Goal: Obtain resource: Download file/media

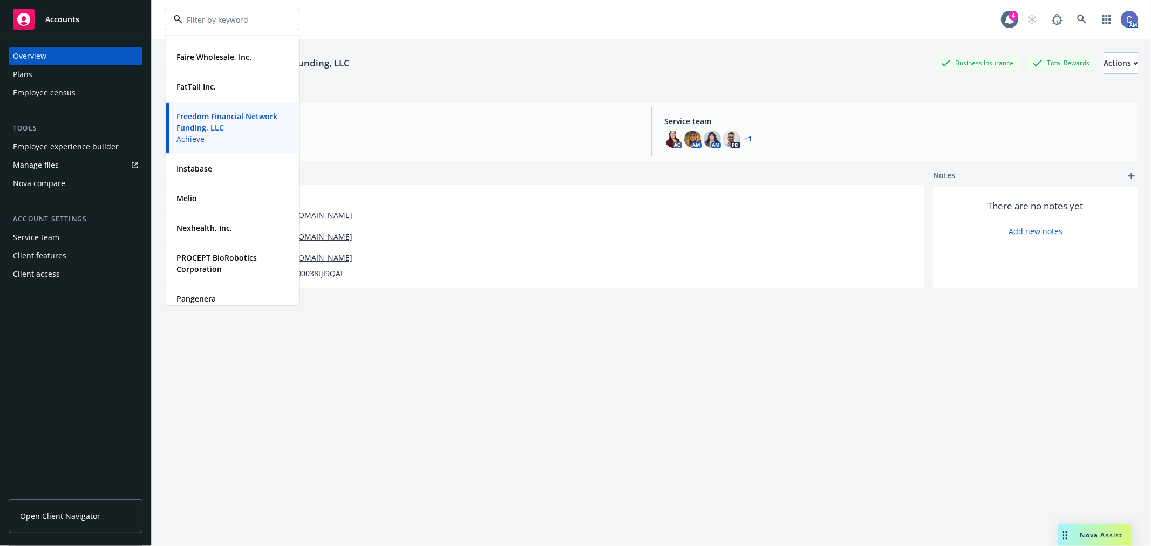
scroll to position [60, 0]
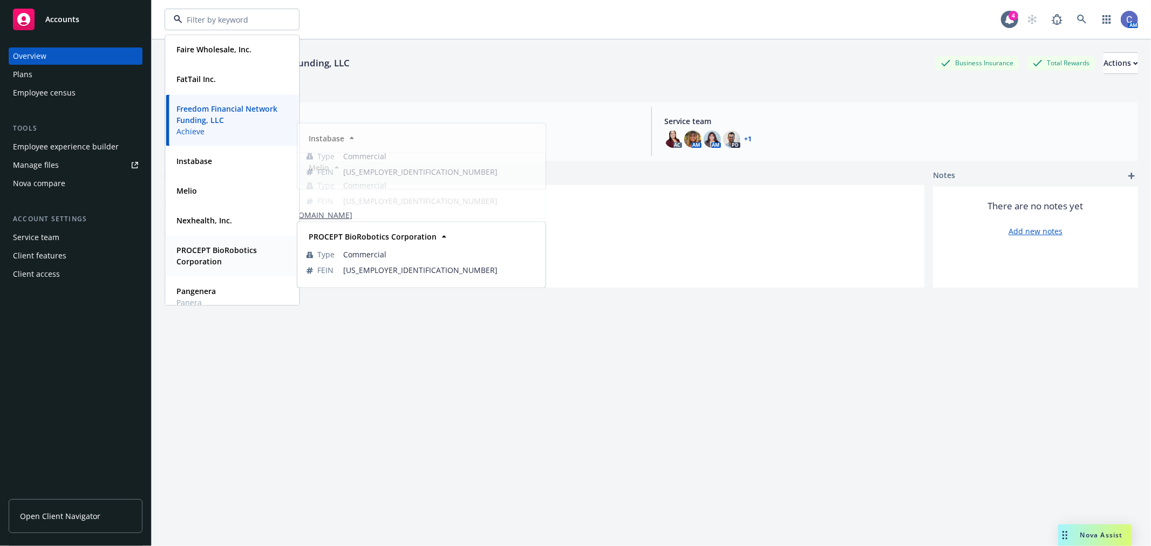
click at [222, 249] on strong "PROCEPT BioRobotics Corporation" at bounding box center [216, 256] width 80 height 22
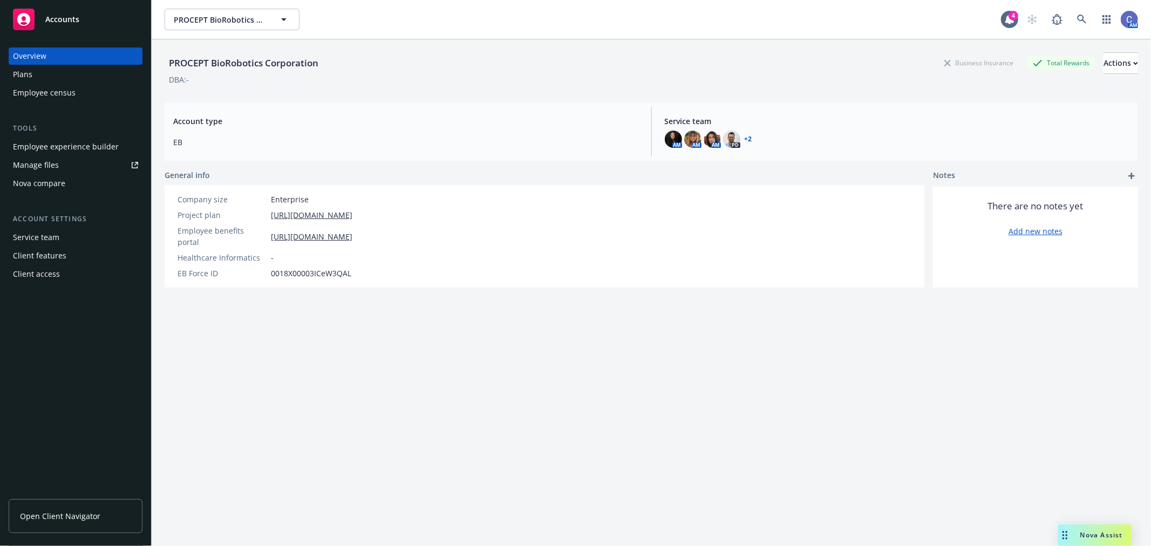
click at [47, 163] on div "Manage files" at bounding box center [36, 164] width 46 height 17
click at [38, 74] on div "Plans" at bounding box center [75, 74] width 125 height 17
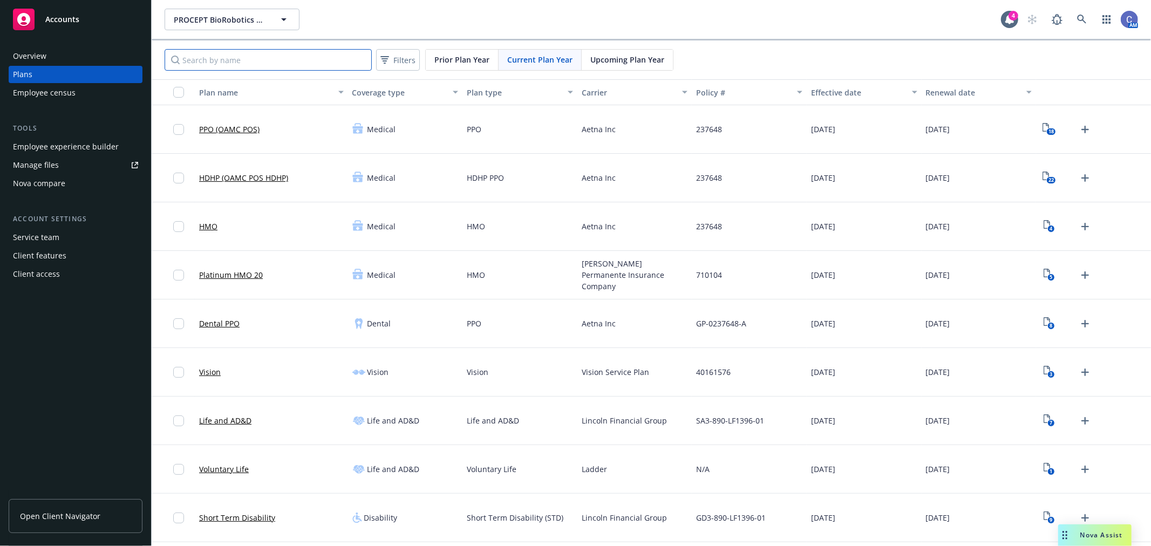
click at [333, 61] on input "Search by name" at bounding box center [268, 60] width 207 height 22
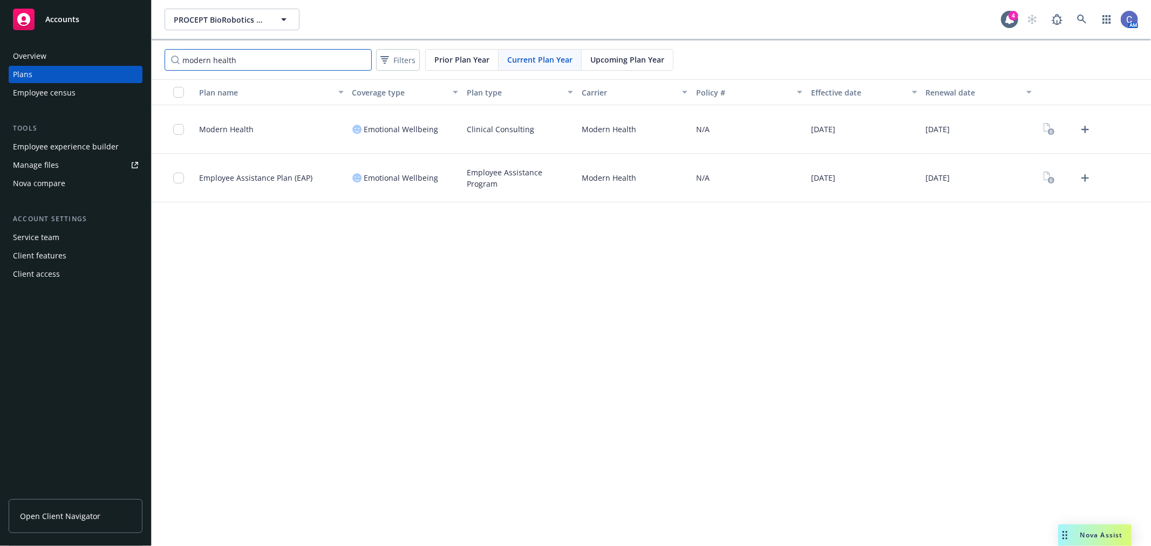
type input "modern health"
drag, startPoint x: 257, startPoint y: 64, endPoint x: 50, endPoint y: 56, distance: 207.3
click at [50, 56] on div "Accounts Overview Plans Employee census Tools Employee experience builder Manag…" at bounding box center [575, 273] width 1151 height 546
click at [360, 60] on input "modern health" at bounding box center [268, 60] width 207 height 22
click at [324, 64] on input "Search by name" at bounding box center [268, 60] width 207 height 22
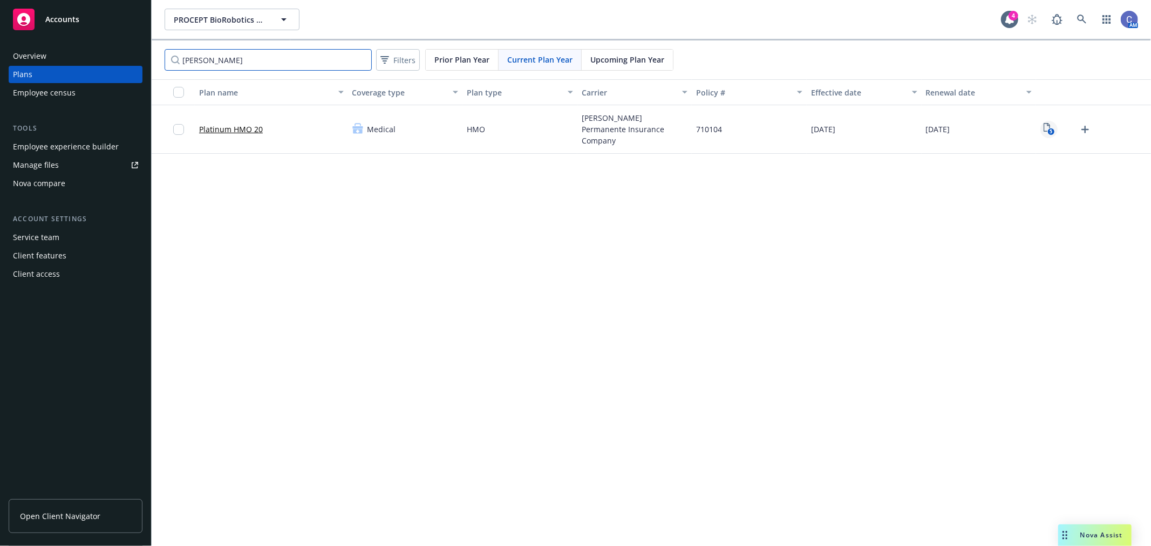
type input "[PERSON_NAME]"
click at [1054, 124] on icon "5" at bounding box center [1048, 129] width 11 height 12
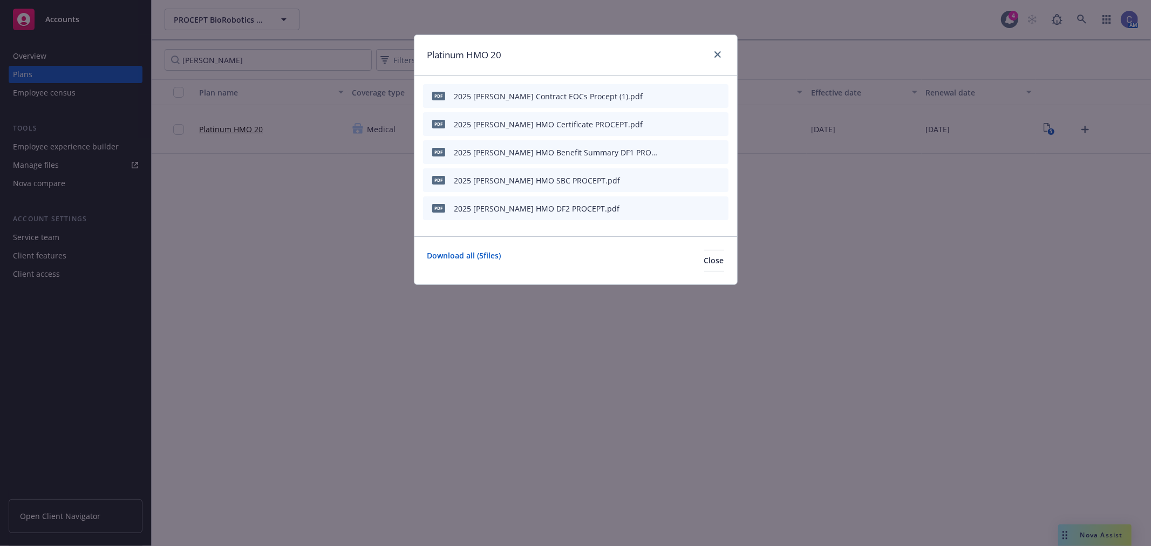
click at [1067, 225] on div "Platinum HMO 20 pdf 2025 [PERSON_NAME] Contract EOCs Procept (1).pdf pdf 2025 […" at bounding box center [575, 273] width 1151 height 546
